Goal: Task Accomplishment & Management: Manage account settings

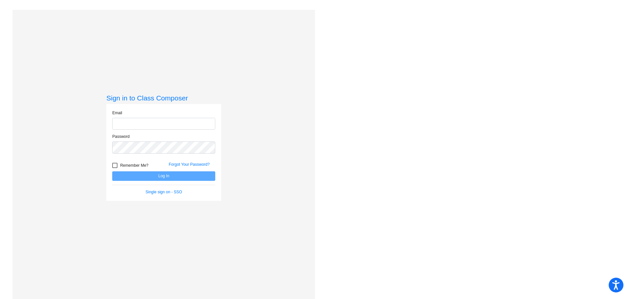
click at [124, 121] on input "email" at bounding box center [163, 124] width 103 height 12
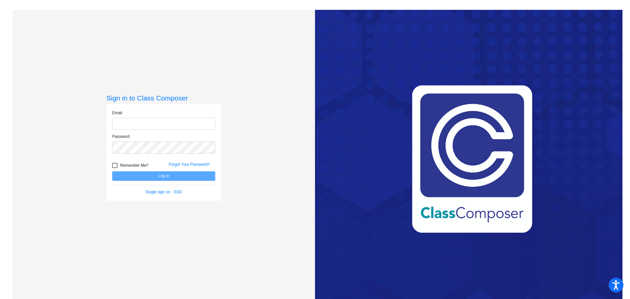
click at [128, 130] on input "email" at bounding box center [163, 124] width 103 height 12
type input "[EMAIL_ADDRESS][DOMAIN_NAME]"
click at [122, 124] on input "[EMAIL_ADDRESS][DOMAIN_NAME]" at bounding box center [163, 124] width 103 height 12
click at [68, 148] on div "Sign in to Class Composer Email [EMAIL_ADDRESS][DOMAIN_NAME] Password Remember …" at bounding box center [163, 159] width 303 height 299
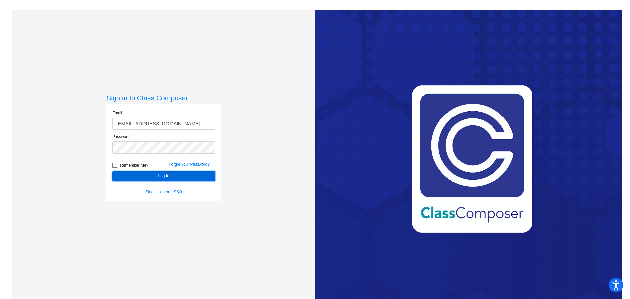
click at [123, 175] on button "Log In" at bounding box center [163, 176] width 103 height 10
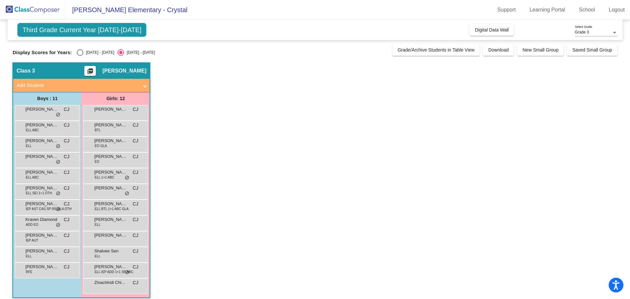
click at [274, 165] on app-classroom "Class 3 picture_as_pdf [PERSON_NAME] Add Student First Name Last Name Student I…" at bounding box center [314, 183] width 605 height 242
click at [276, 184] on app-classroom "Class 3 picture_as_pdf [PERSON_NAME] Add Student First Name Last Name Student I…" at bounding box center [314, 183] width 605 height 242
click at [346, 135] on app-classroom "Class 3 picture_as_pdf [PERSON_NAME] Add Student First Name Last Name Student I…" at bounding box center [314, 183] width 605 height 242
click at [104, 139] on span "[PERSON_NAME]" at bounding box center [110, 141] width 33 height 7
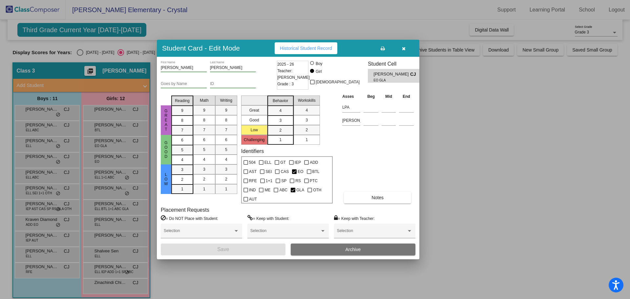
click at [403, 47] on icon "button" at bounding box center [404, 48] width 4 height 5
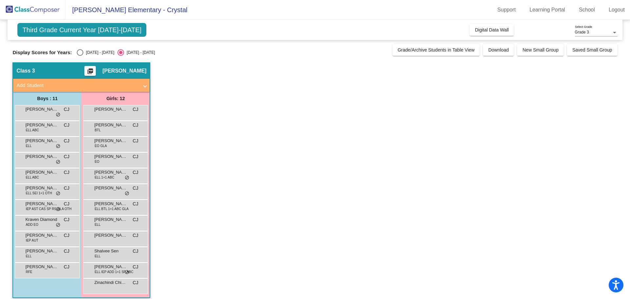
click at [93, 32] on span "Third Grade Current Year [DATE]-[DATE]" at bounding box center [81, 30] width 129 height 14
click at [89, 50] on div "[DATE] - [DATE]" at bounding box center [98, 53] width 31 height 6
click at [80, 56] on input "[DATE] - [DATE]" at bounding box center [80, 56] width 0 height 0
radio input "true"
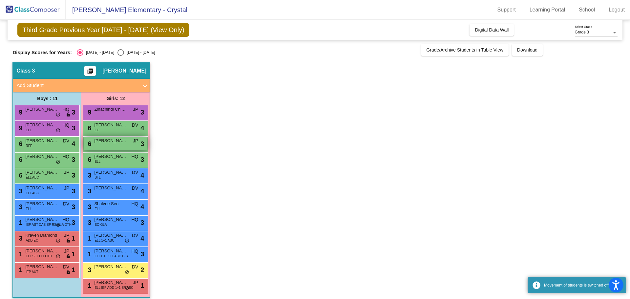
scroll to position [6, 0]
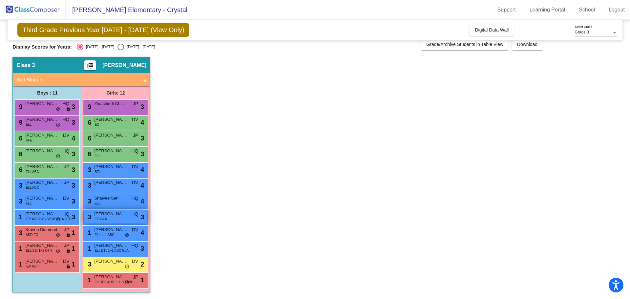
click at [103, 217] on span "EO GLA" at bounding box center [101, 219] width 12 height 5
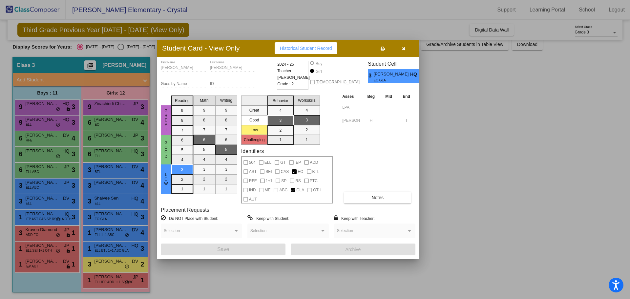
click at [375, 148] on div "Asses Beg Mid End LPA [PERSON_NAME] H I Notes" at bounding box center [378, 148] width 75 height 111
click at [470, 175] on div at bounding box center [315, 149] width 630 height 299
